Goal: Task Accomplishment & Management: Manage account settings

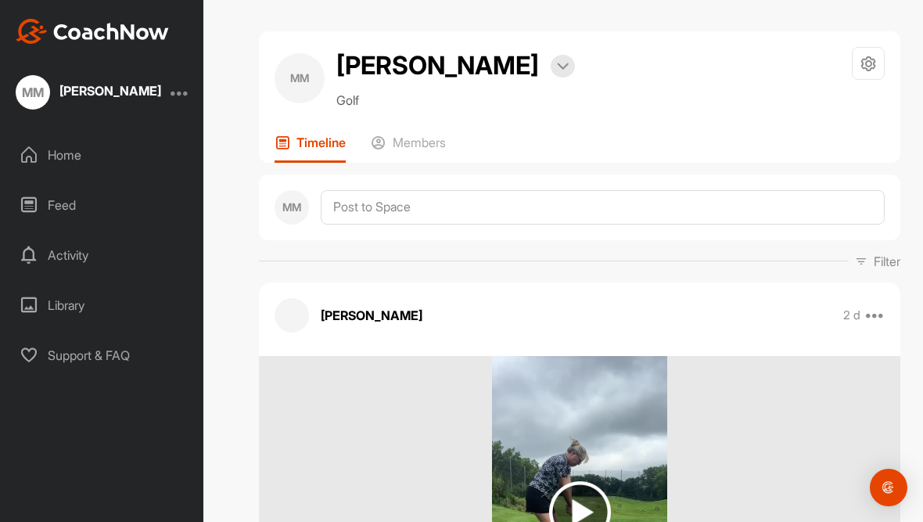
click at [876, 70] on icon at bounding box center [869, 64] width 18 height 18
click at [670, 121] on div "MM [PERSON_NAME] Bookings Golf Space Settings Your Notifications Leave Space Ti…" at bounding box center [579, 96] width 641 height 131
click at [559, 63] on img at bounding box center [563, 67] width 12 height 8
click at [296, 84] on div "MM" at bounding box center [300, 78] width 50 height 50
click at [864, 57] on icon at bounding box center [869, 64] width 18 height 18
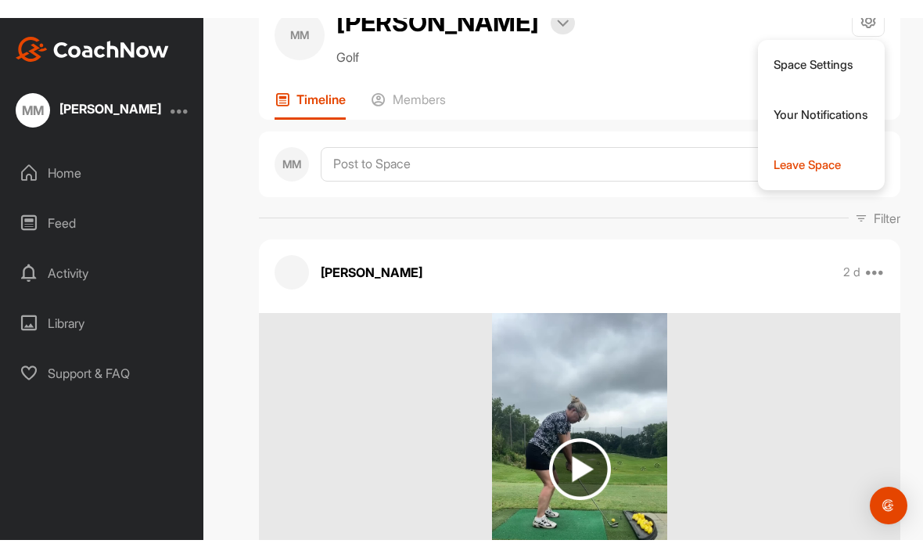
scroll to position [74, 0]
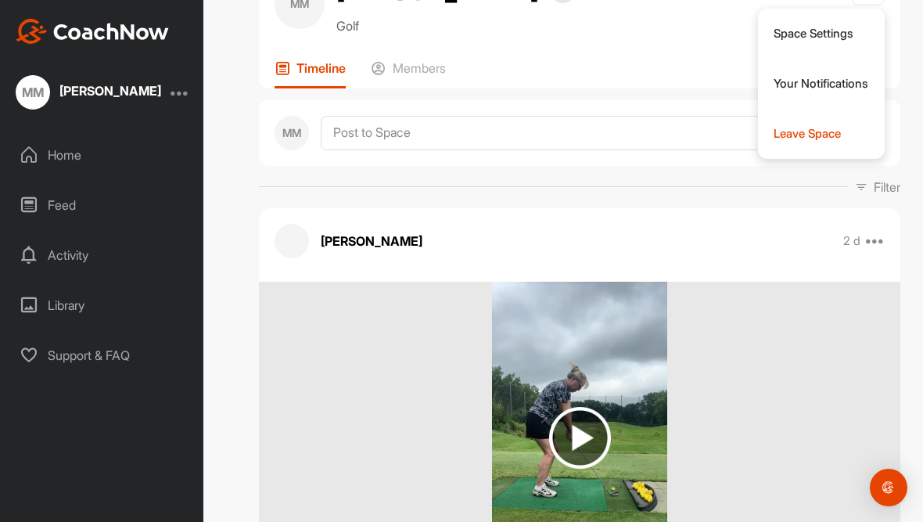
click at [178, 95] on div at bounding box center [180, 92] width 19 height 19
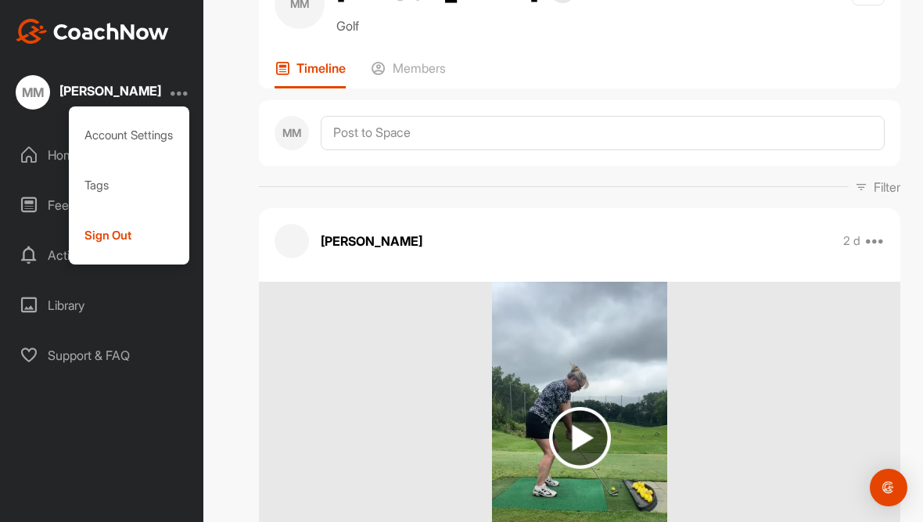
click at [109, 244] on div "Sign Out" at bounding box center [129, 235] width 121 height 50
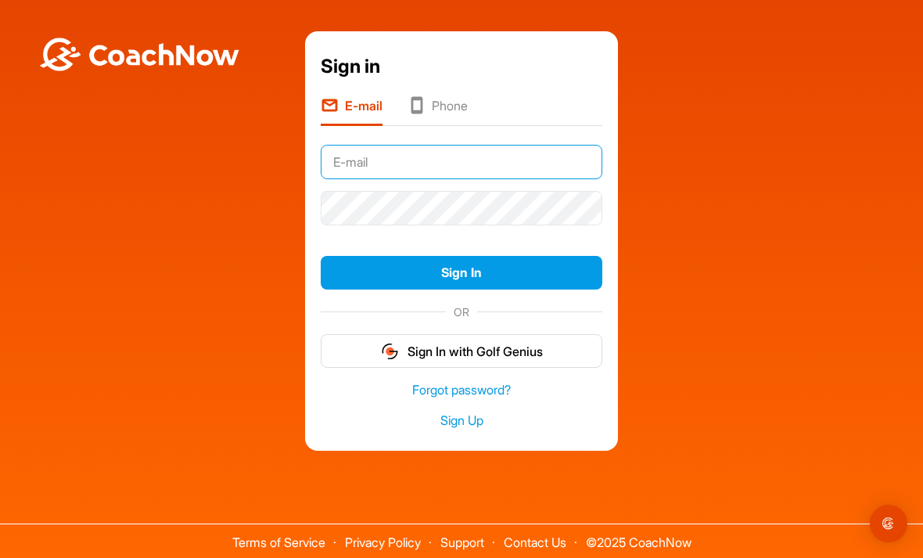
type input "[EMAIL_ADDRESS][DOMAIN_NAME]"
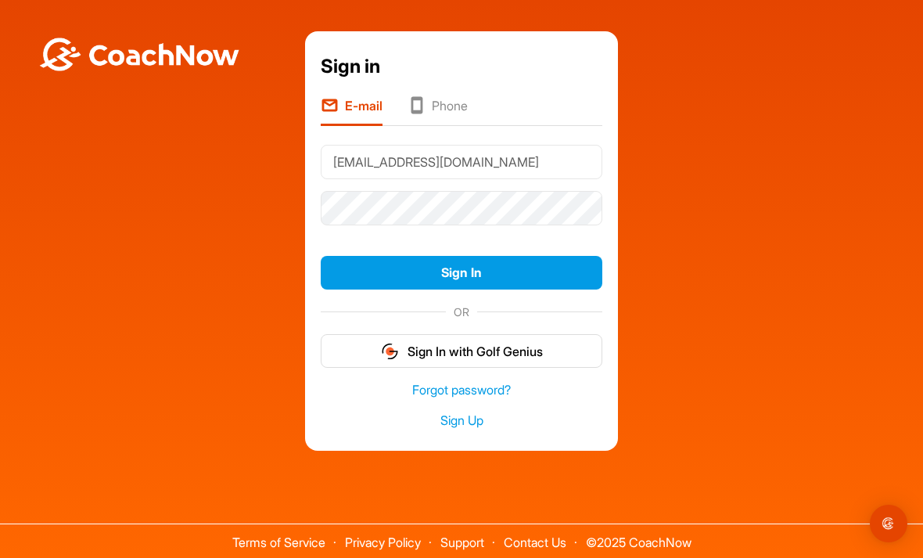
click at [462, 289] on button "Sign In" at bounding box center [462, 273] width 282 height 34
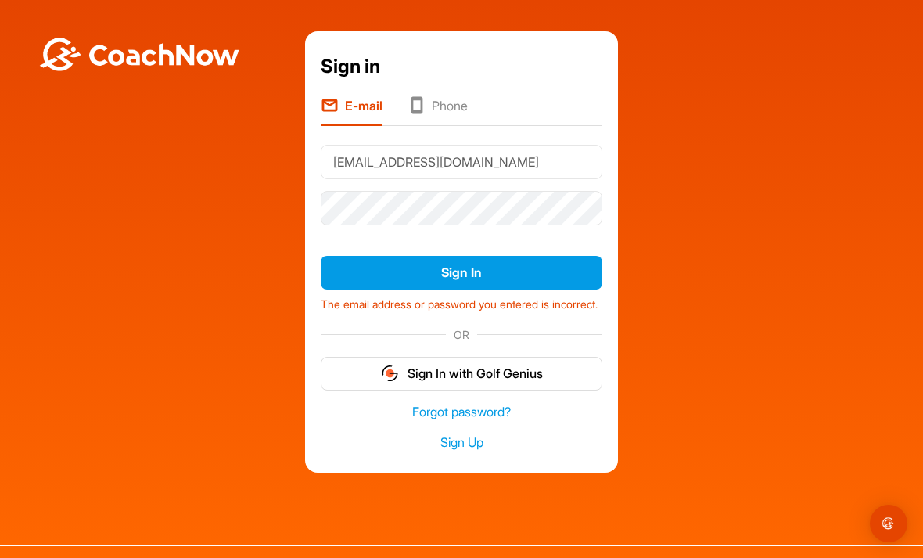
scroll to position [22, 0]
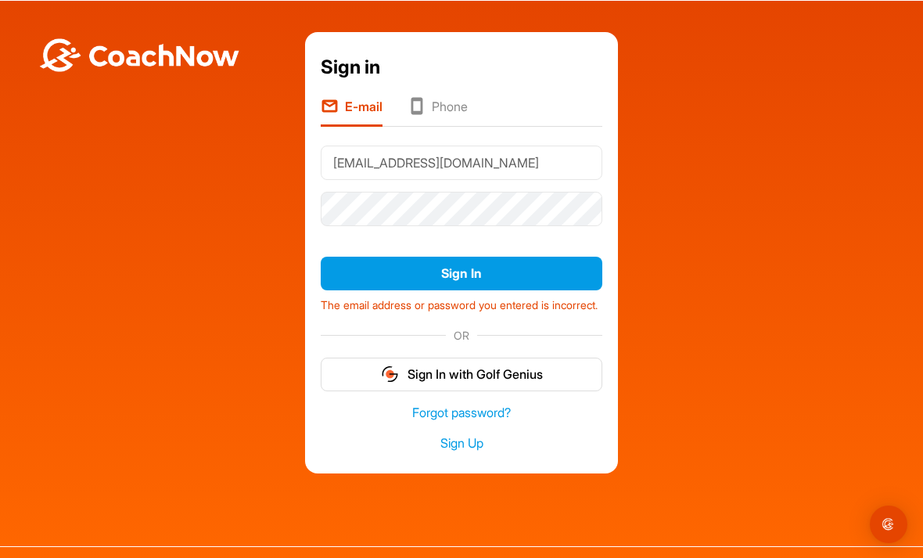
click at [508, 256] on button "Sign In" at bounding box center [462, 273] width 282 height 34
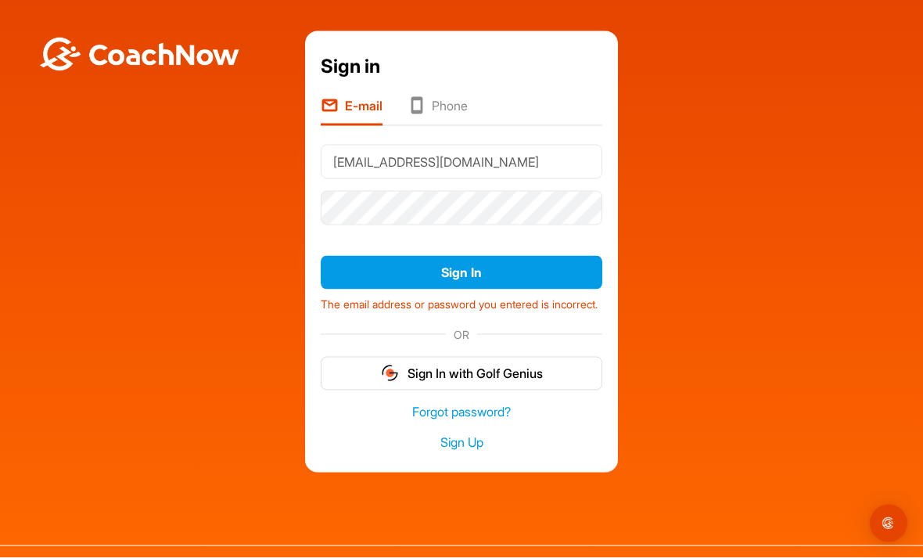
scroll to position [0, 0]
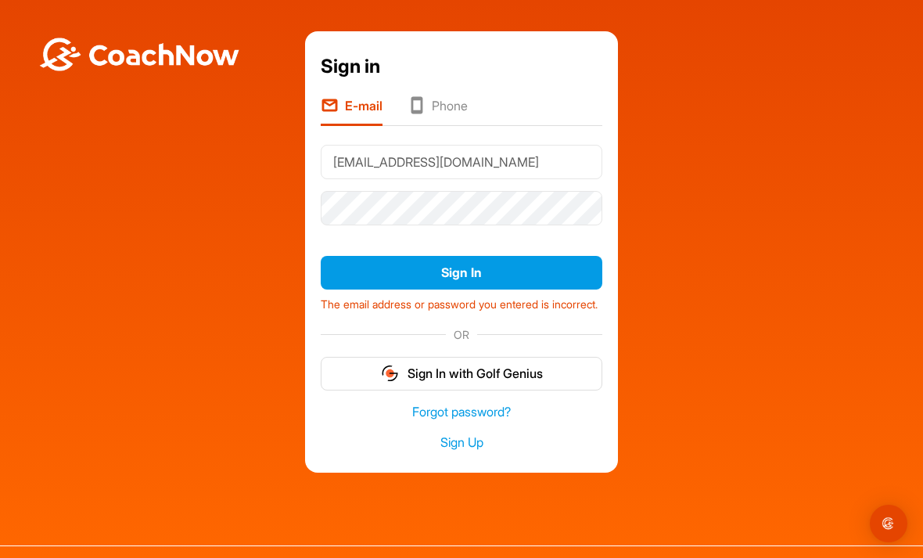
click at [459, 271] on button "Sign In" at bounding box center [462, 273] width 282 height 34
click at [487, 275] on button "Sign In" at bounding box center [462, 273] width 282 height 34
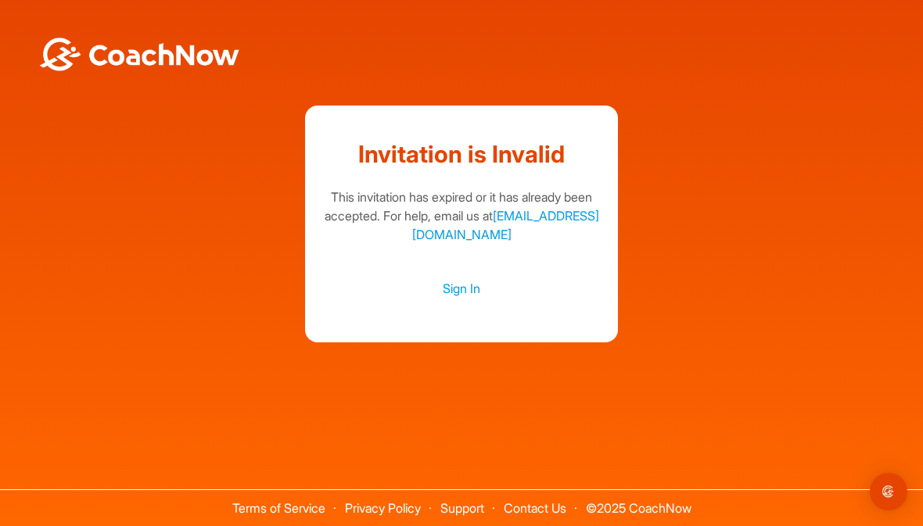
click at [469, 299] on link "Sign In" at bounding box center [462, 288] width 282 height 20
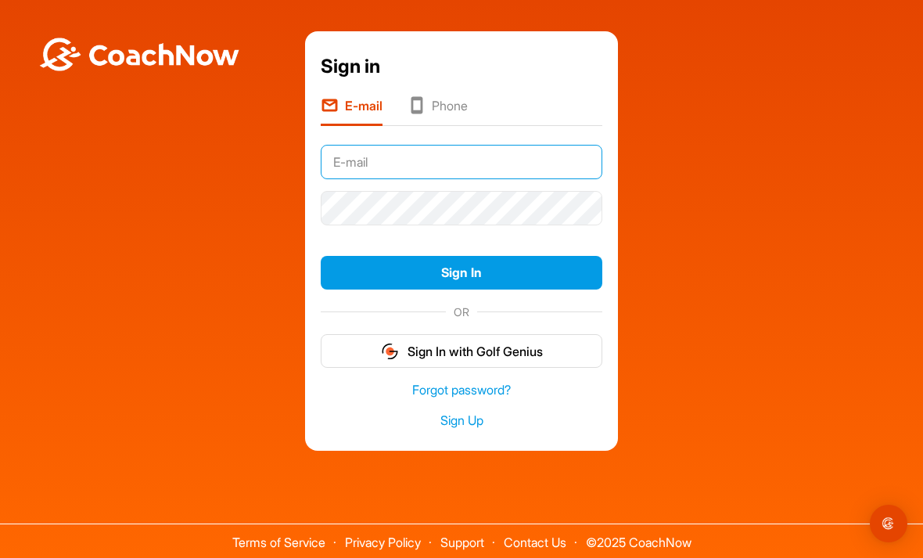
type input "[EMAIL_ADDRESS][DOMAIN_NAME]"
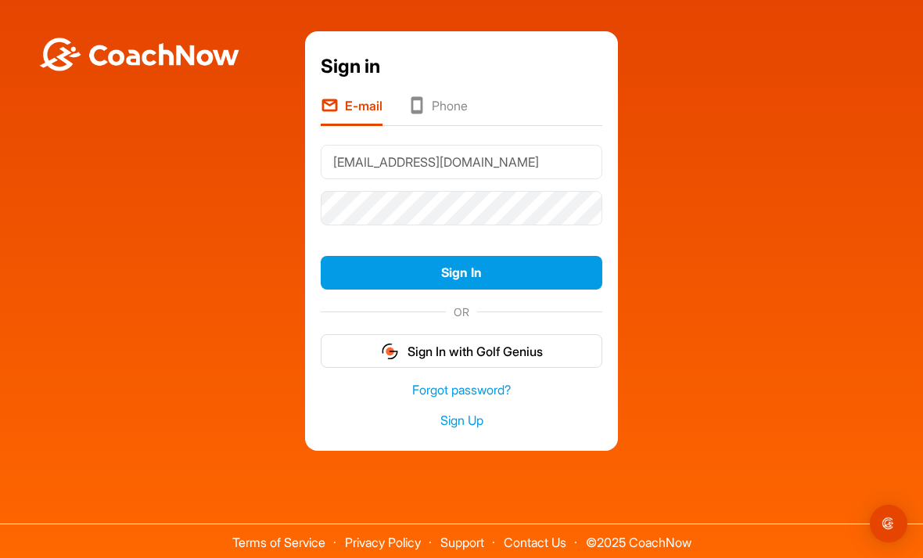
click at [462, 289] on button "Sign In" at bounding box center [462, 273] width 282 height 34
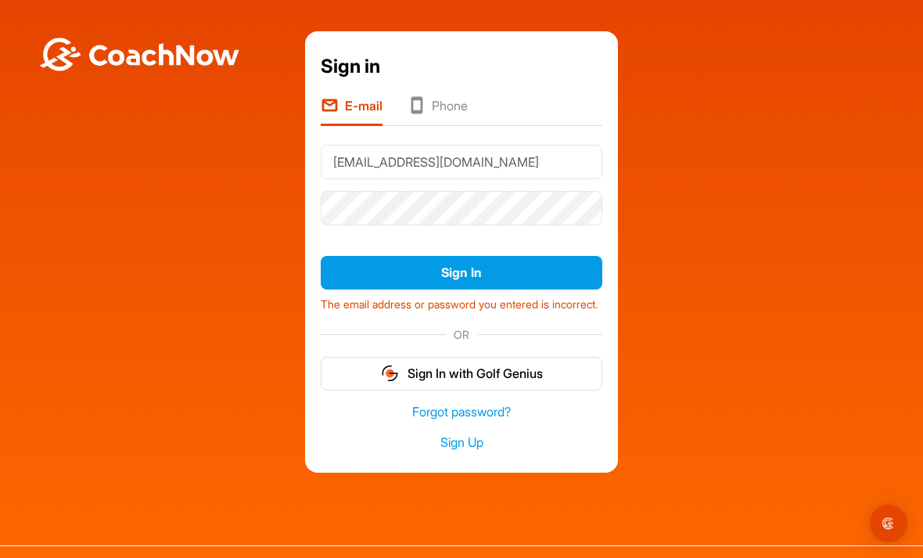
click at [489, 278] on button "Sign In" at bounding box center [462, 273] width 282 height 34
click at [487, 421] on link "Forgot password?" at bounding box center [462, 412] width 282 height 18
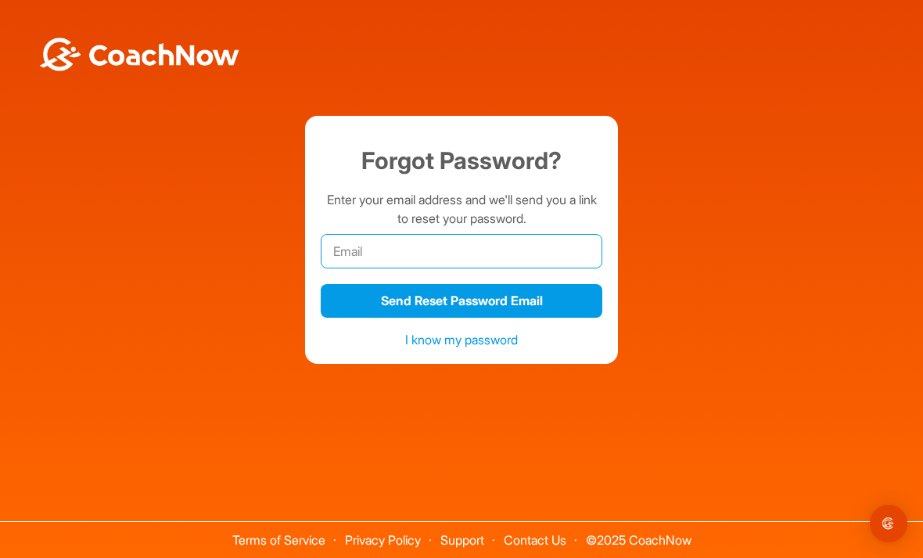
click at [394, 268] on input "email" at bounding box center [462, 251] width 282 height 34
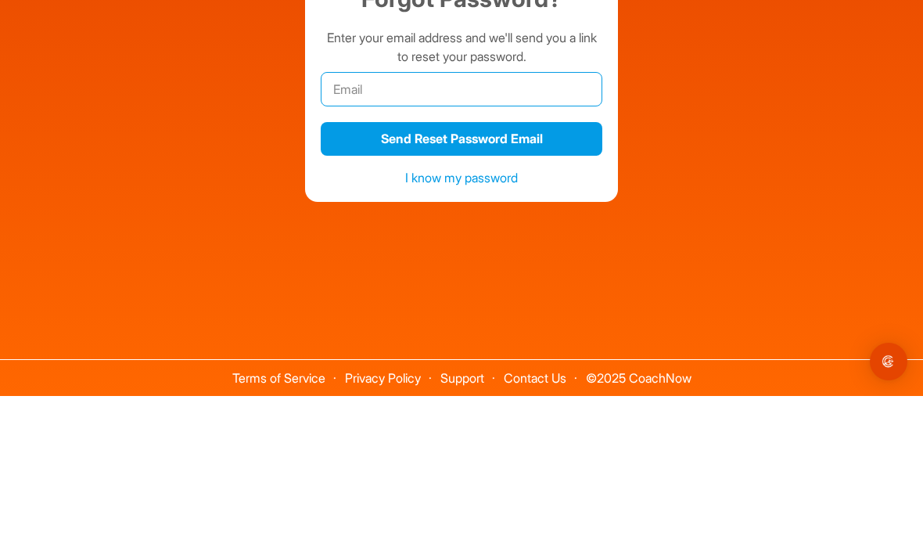
type input "[EMAIL_ADDRESS][DOMAIN_NAME]"
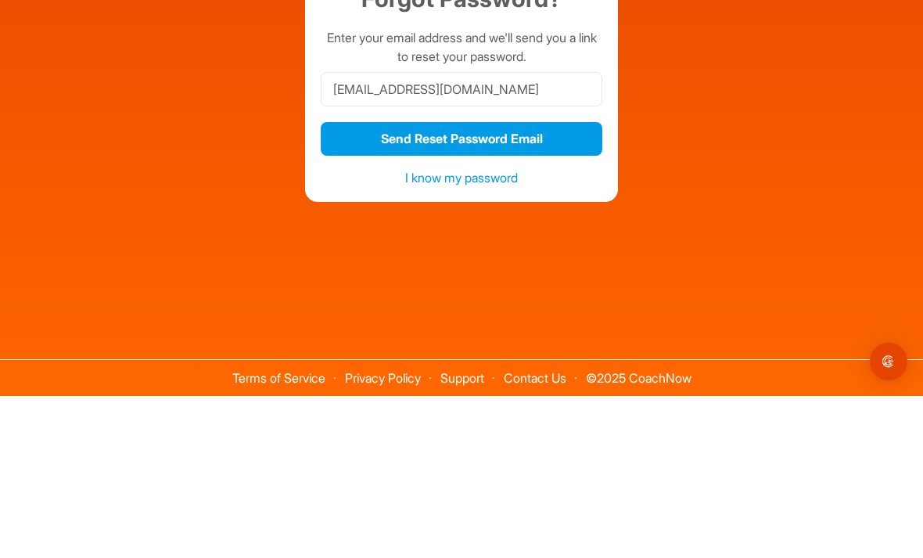
scroll to position [50, 0]
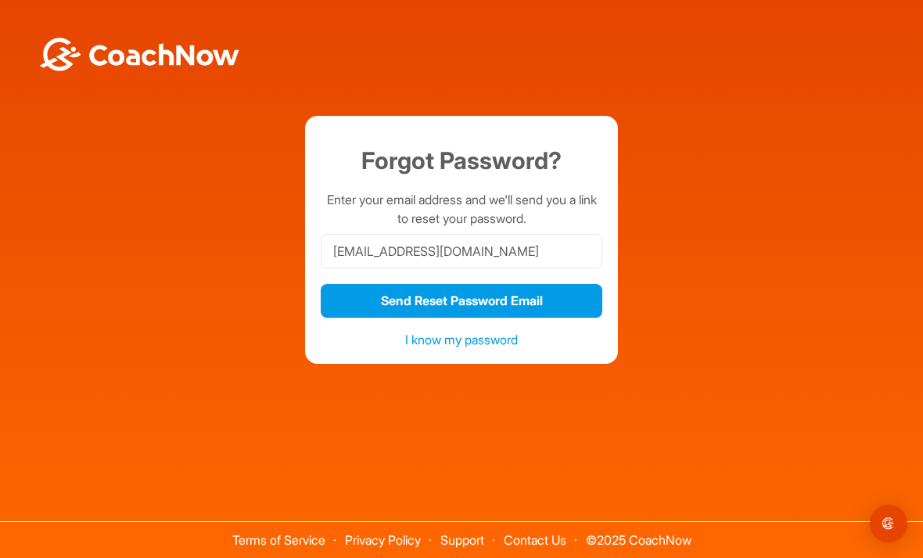
click at [454, 284] on button "Send Reset Password Email" at bounding box center [462, 301] width 282 height 34
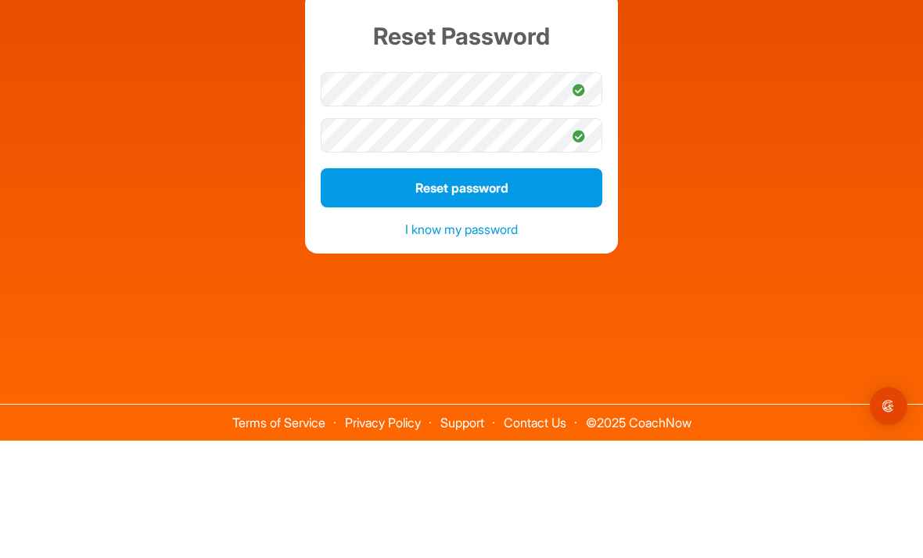
click at [482, 286] on button "Reset password" at bounding box center [462, 305] width 282 height 39
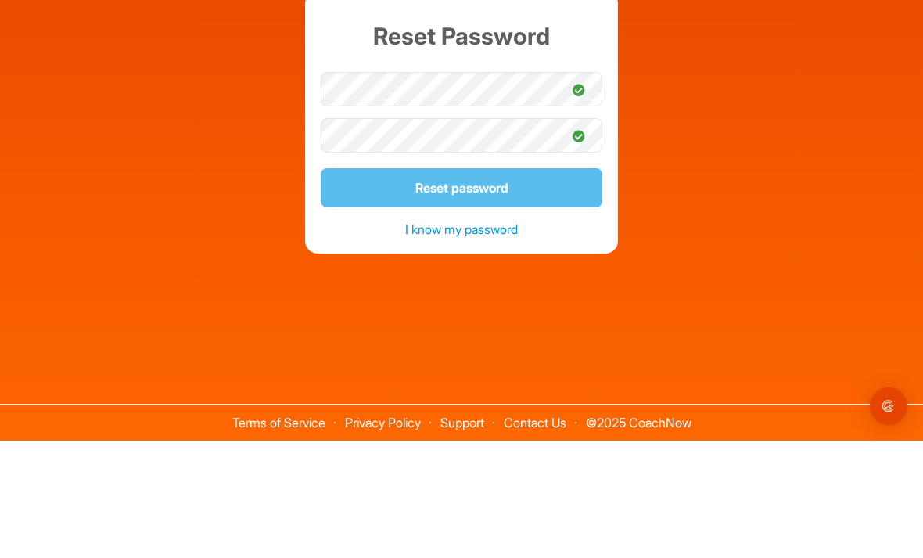
scroll to position [50, 0]
